Goal: Find specific page/section: Find specific page/section

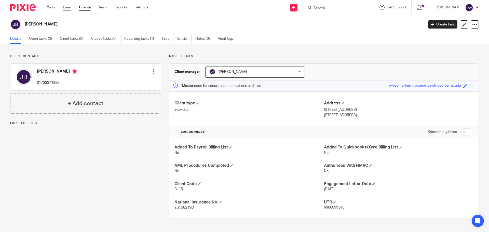
click at [71, 9] on link "Email" at bounding box center [67, 7] width 8 height 5
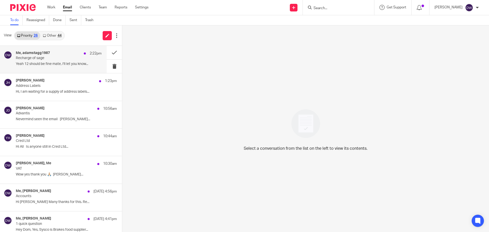
click at [62, 55] on div "Me, adamstagg1987 2:22pm" at bounding box center [59, 53] width 86 height 5
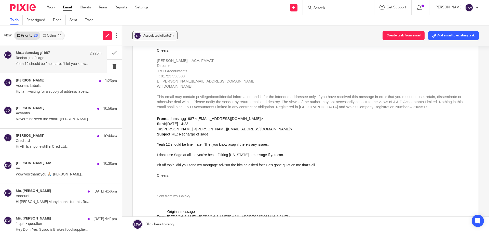
scroll to position [204, 0]
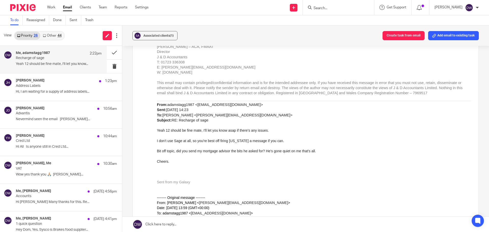
click at [276, 140] on p "I don't use Sage at all, so you're best off firing Georgia a message if you can." at bounding box center [314, 140] width 314 height 5
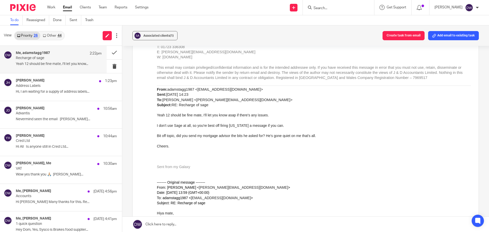
scroll to position [229, 0]
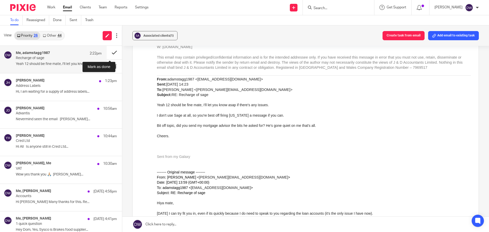
click at [111, 53] on button at bounding box center [114, 52] width 15 height 13
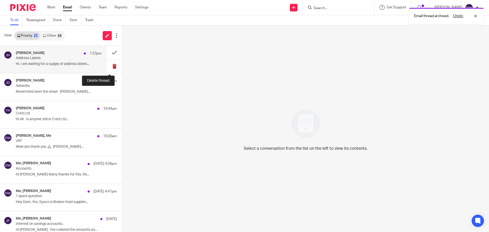
click at [111, 64] on button at bounding box center [114, 66] width 15 height 13
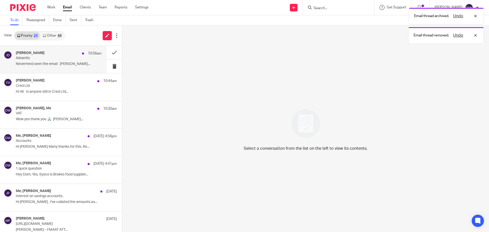
click at [54, 66] on p "Nevermind seen the email Jack Drydale..." at bounding box center [59, 64] width 86 height 4
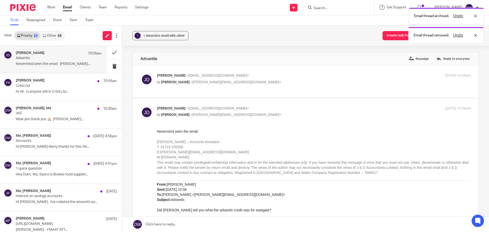
scroll to position [0, 0]
click at [109, 68] on button at bounding box center [114, 66] width 15 height 13
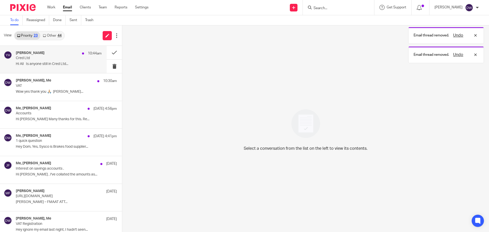
click at [75, 60] on p "Cred Ltd" at bounding box center [50, 58] width 69 height 4
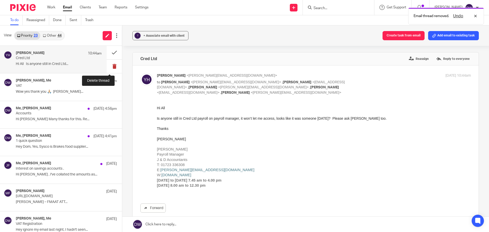
click at [108, 64] on button at bounding box center [114, 66] width 15 height 13
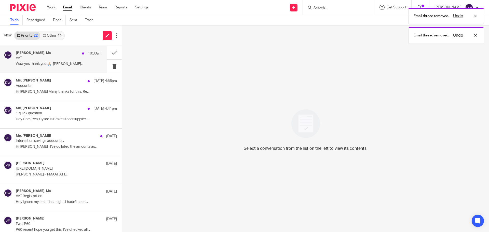
click at [73, 66] on p "Wow yes thank you 🙏🏼 Donna..." at bounding box center [59, 64] width 86 height 4
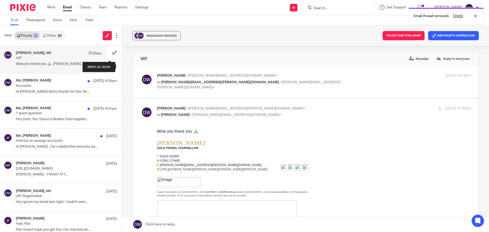
click at [108, 51] on button at bounding box center [114, 52] width 15 height 13
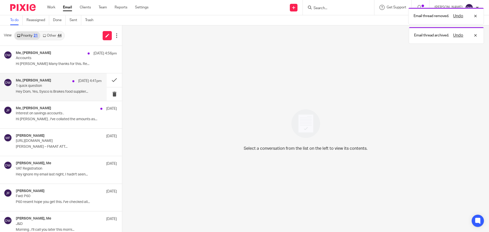
click at [47, 89] on div "Me, Tilly Smith 13 Oct 4:41pm 1 quick question Hey Dom, Yes, Sysco is Brakes fo…" at bounding box center [59, 86] width 86 height 17
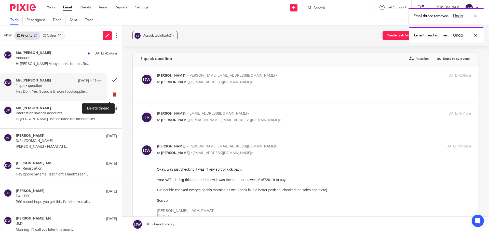
drag, startPoint x: 110, startPoint y: 92, endPoint x: 105, endPoint y: 88, distance: 5.7
click at [110, 92] on button at bounding box center [114, 93] width 15 height 13
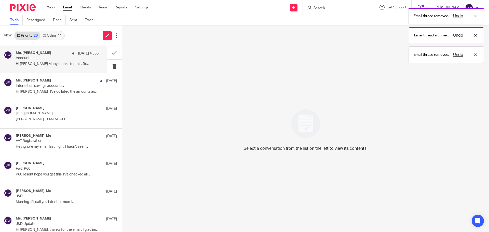
click at [69, 70] on div "Me, Elaine Gilmore 13 Oct 4:56pm Accounts Hi Dominic Many thanks for this. Re..." at bounding box center [53, 59] width 107 height 27
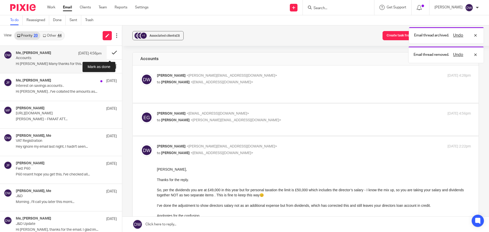
click at [107, 51] on button at bounding box center [114, 52] width 15 height 13
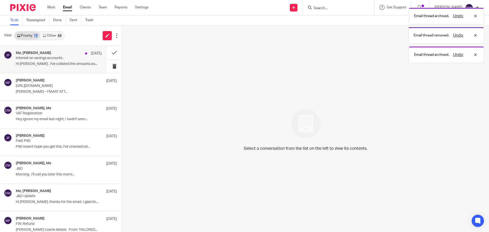
click at [66, 73] on div "Me, John Fisher 10 Oct Interest on savings accounts . Hi Dominic , I've collate…" at bounding box center [53, 59] width 107 height 27
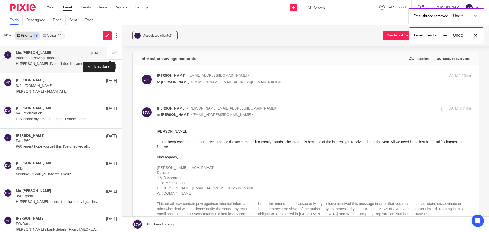
click at [112, 48] on button at bounding box center [114, 52] width 15 height 13
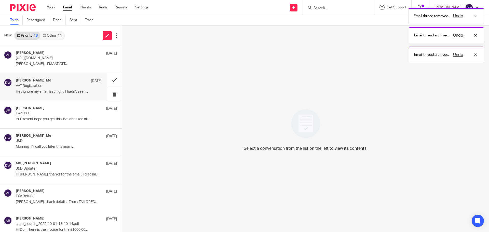
click at [79, 91] on p "Hey ignore my email last night, I hadn't seen..." at bounding box center [59, 92] width 86 height 4
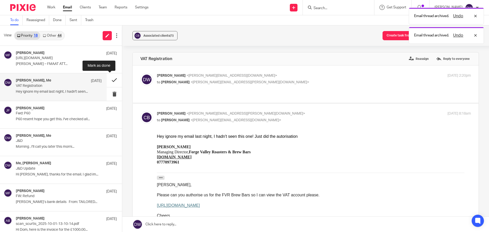
click at [109, 79] on button at bounding box center [114, 79] width 15 height 13
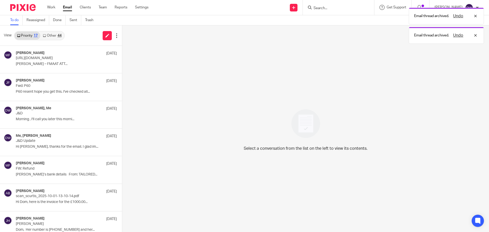
click at [57, 36] on link "Other 44" at bounding box center [52, 36] width 24 height 8
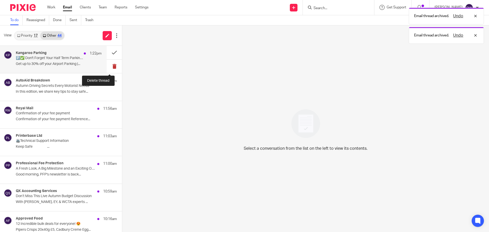
click at [108, 65] on button at bounding box center [114, 66] width 15 height 13
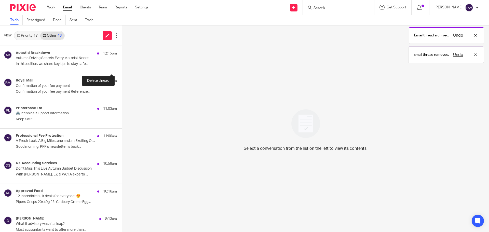
click at [122, 65] on button at bounding box center [124, 66] width 4 height 13
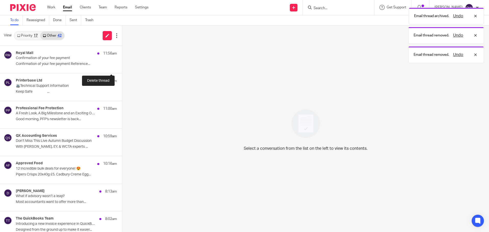
click at [122, 65] on button at bounding box center [124, 66] width 4 height 13
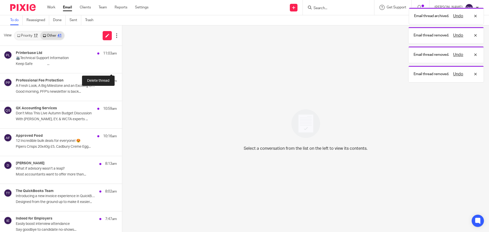
click at [122, 65] on button at bounding box center [124, 66] width 4 height 13
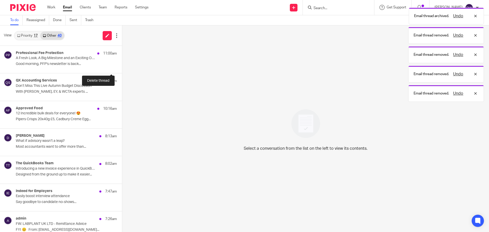
click at [122, 65] on button at bounding box center [124, 66] width 4 height 13
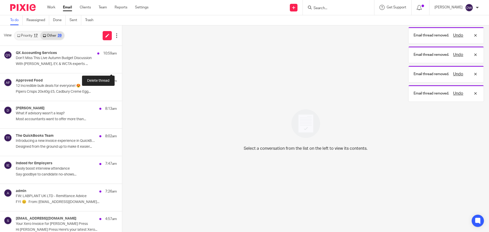
click at [122, 65] on button at bounding box center [124, 66] width 4 height 13
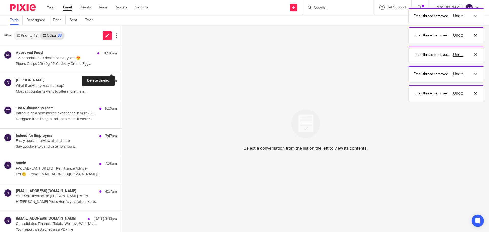
click at [122, 65] on button at bounding box center [124, 66] width 4 height 13
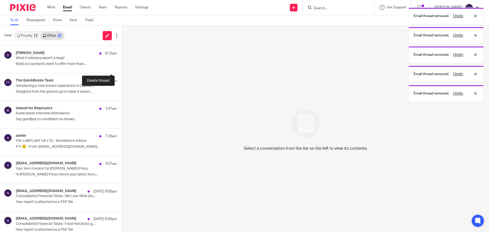
click at [122, 65] on button at bounding box center [124, 66] width 4 height 13
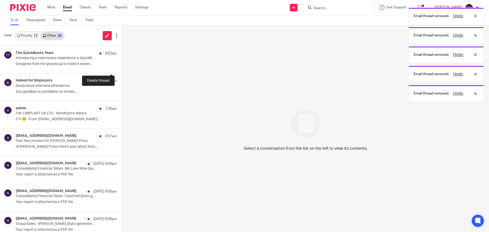
click at [122, 65] on button at bounding box center [124, 66] width 4 height 13
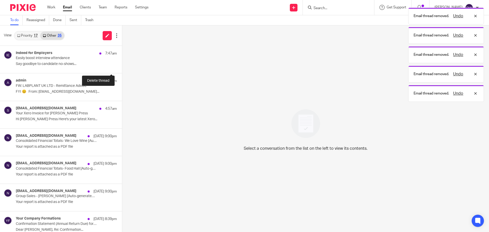
click at [122, 65] on button at bounding box center [124, 66] width 4 height 13
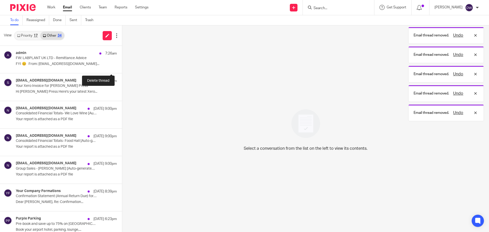
click at [122, 65] on button at bounding box center [124, 66] width 4 height 13
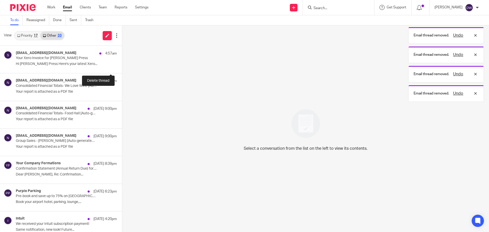
click at [122, 65] on button at bounding box center [124, 66] width 4 height 13
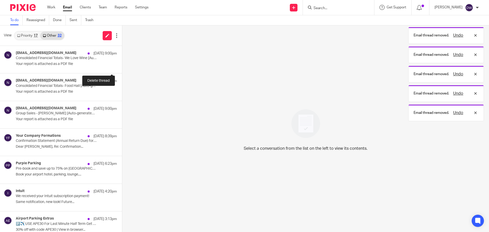
click at [122, 65] on button at bounding box center [124, 66] width 4 height 13
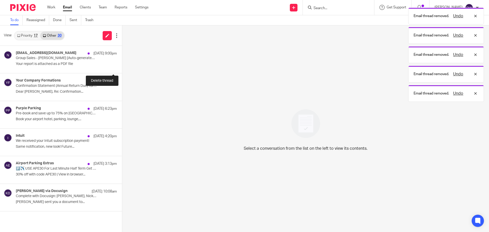
click at [122, 65] on button at bounding box center [124, 66] width 4 height 13
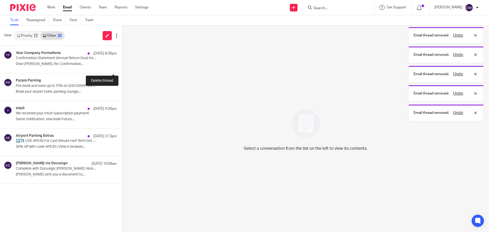
click at [122, 65] on button at bounding box center [124, 66] width 4 height 13
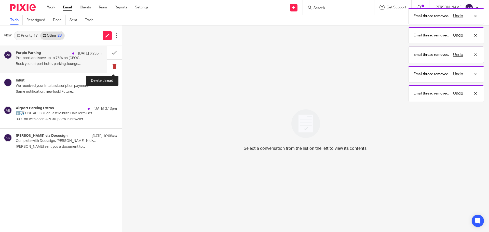
click at [108, 65] on button at bounding box center [114, 66] width 15 height 13
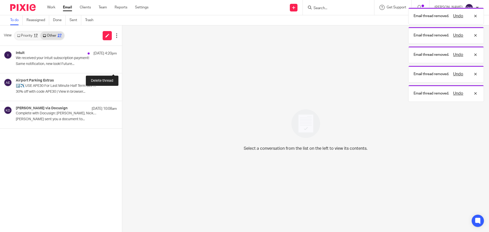
click at [122, 65] on button at bounding box center [124, 66] width 4 height 13
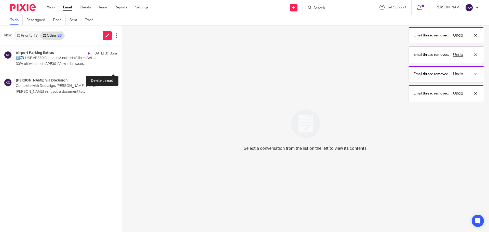
click at [122, 65] on button at bounding box center [124, 66] width 4 height 13
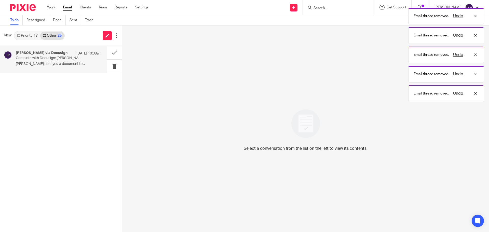
click at [84, 69] on div "Kimberley Spenceley via Docusign 13 Oct 10:08am Complete with Docusign: Speight…" at bounding box center [53, 59] width 107 height 27
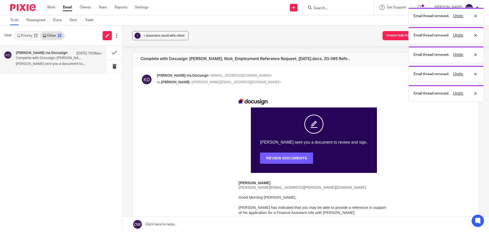
click at [272, 160] on link "REVIEW DOCUMENTS" at bounding box center [286, 157] width 53 height 11
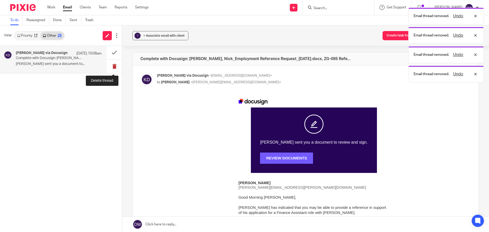
click at [117, 71] on button at bounding box center [114, 66] width 15 height 13
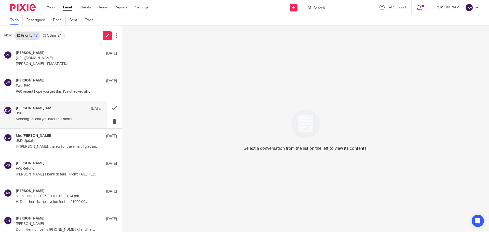
click at [60, 109] on div "[PERSON_NAME], Me [DATE]" at bounding box center [59, 108] width 86 height 5
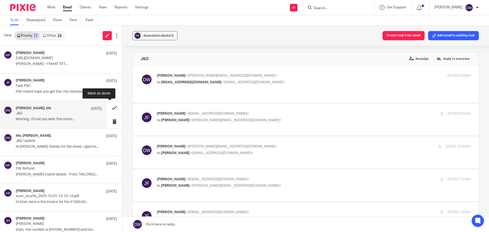
click at [108, 105] on button at bounding box center [114, 107] width 15 height 13
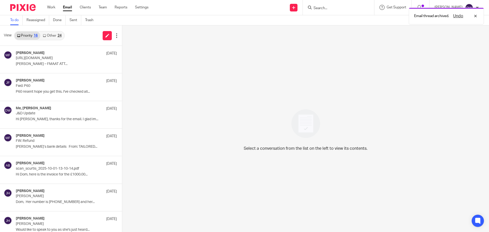
click at [49, 38] on link "Other 24" at bounding box center [52, 36] width 24 height 8
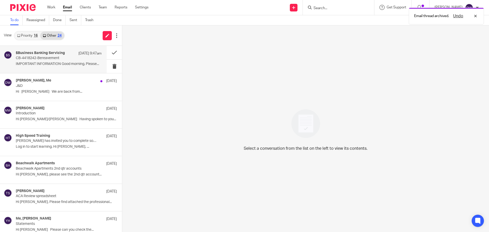
click at [75, 62] on p "IMPORTANT INFORMATION Good morning, Please..." at bounding box center [59, 64] width 86 height 4
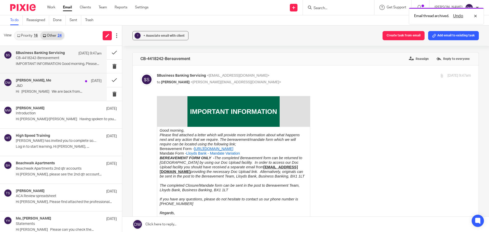
click at [71, 86] on p "J&D" at bounding box center [50, 86] width 69 height 4
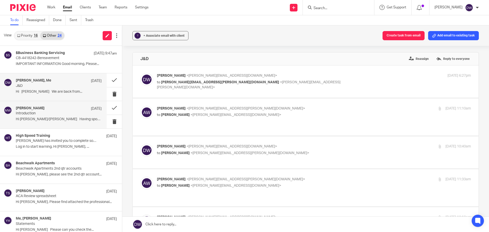
click at [62, 118] on p "Hi Dominic/Andrew Having spoken to you..." at bounding box center [59, 119] width 86 height 4
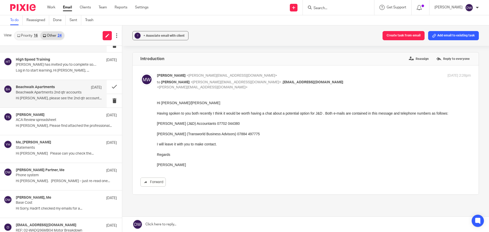
scroll to position [76, 0]
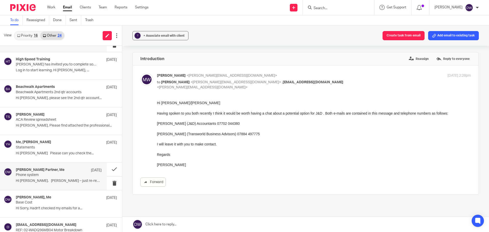
click at [45, 179] on p "Hi Dominic. Julie – just re-read one..." at bounding box center [59, 181] width 86 height 4
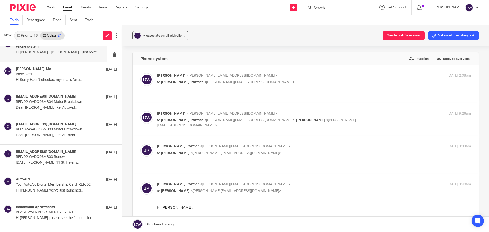
scroll to position [229, 0]
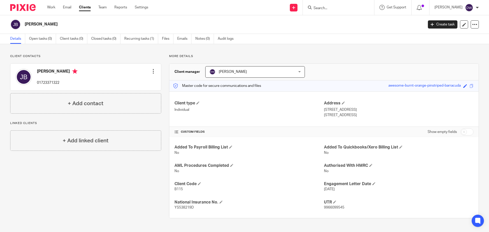
click at [326, 12] on div at bounding box center [338, 7] width 71 height 15
click at [328, 9] on input "Search" at bounding box center [336, 8] width 46 height 5
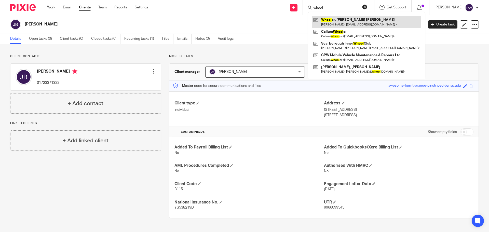
type input "wheel"
click at [342, 23] on link at bounding box center [366, 22] width 109 height 12
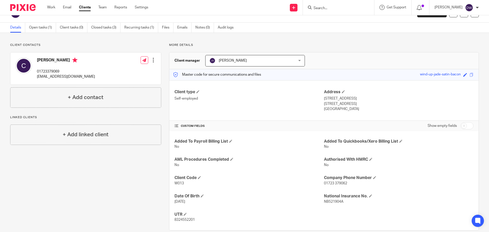
scroll to position [20, 0]
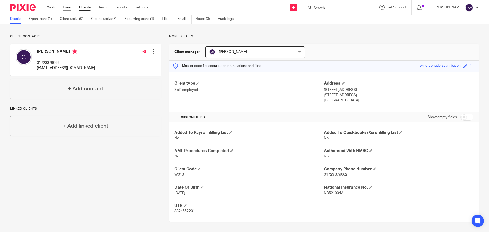
click at [68, 7] on link "Email" at bounding box center [67, 7] width 8 height 5
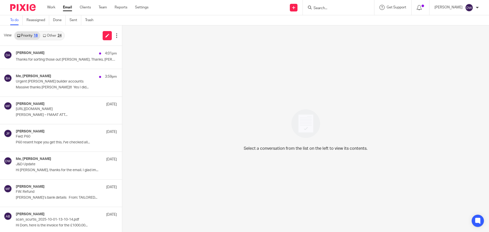
click at [322, 11] on div at bounding box center [338, 7] width 71 height 15
click at [324, 8] on input "Search" at bounding box center [336, 8] width 46 height 5
type input "d"
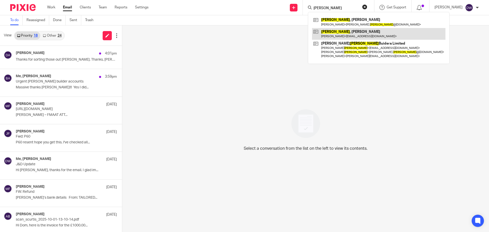
type input "[PERSON_NAME]"
click at [343, 33] on link at bounding box center [378, 34] width 133 height 12
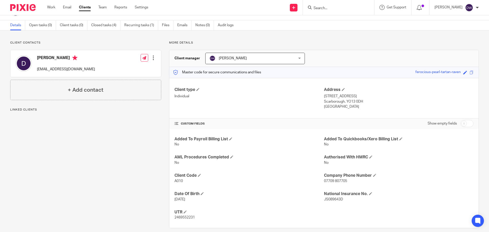
scroll to position [20, 0]
